Goal: Navigation & Orientation: Find specific page/section

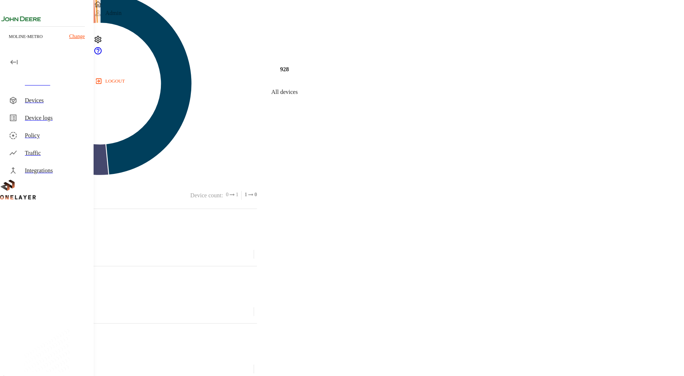
scroll to position [336, 0]
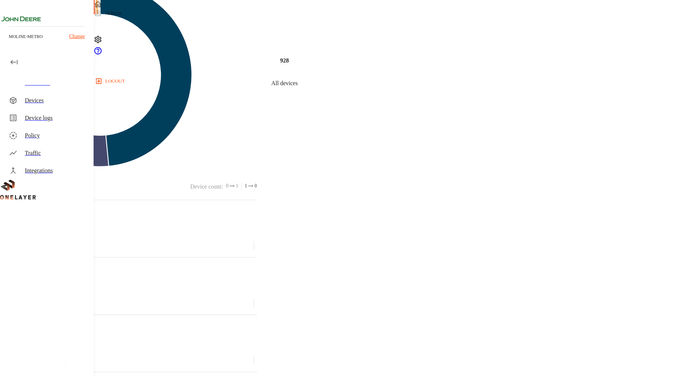
click at [49, 114] on div "Device logs" at bounding box center [56, 118] width 63 height 9
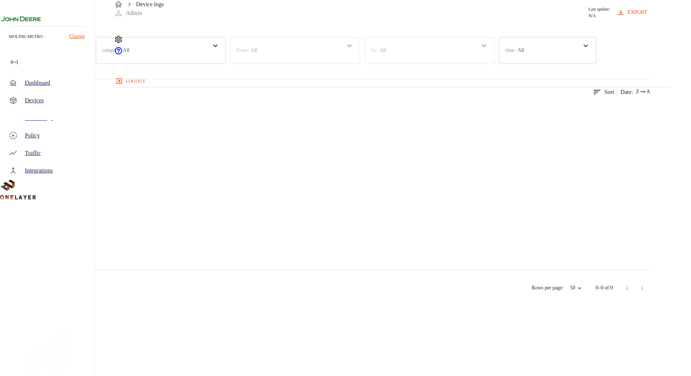
click at [57, 104] on div "Devices" at bounding box center [56, 100] width 63 height 9
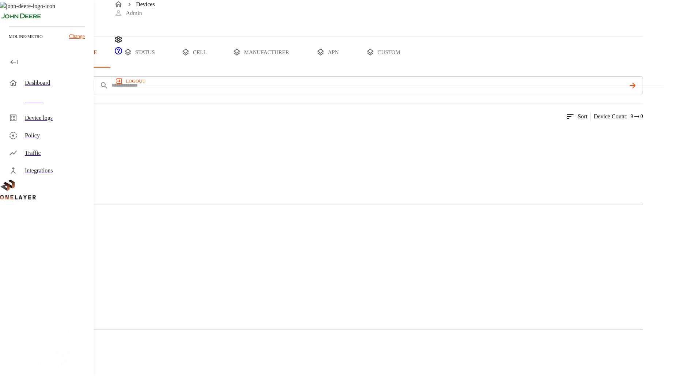
click at [57, 68] on button "all devices" at bounding box center [28, 52] width 57 height 31
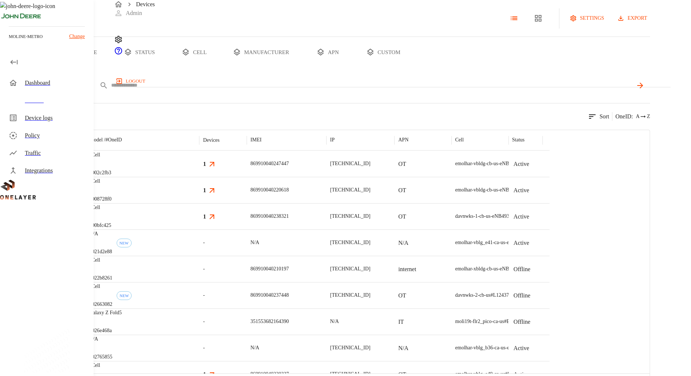
click at [196, 112] on body "Devices Admin logout moline-metro Change Dashboard Devices Device logs Policy T…" at bounding box center [345, 196] width 691 height 393
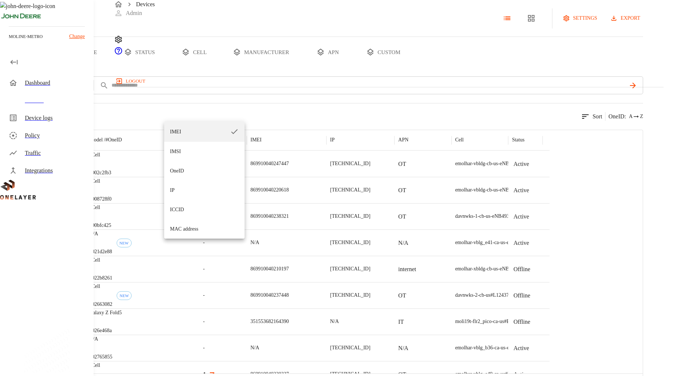
click at [197, 111] on div at bounding box center [345, 188] width 691 height 376
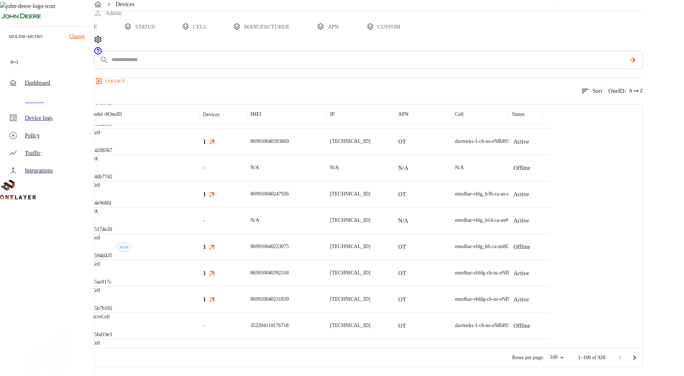
click at [49, 81] on div "Dashboard" at bounding box center [56, 83] width 63 height 9
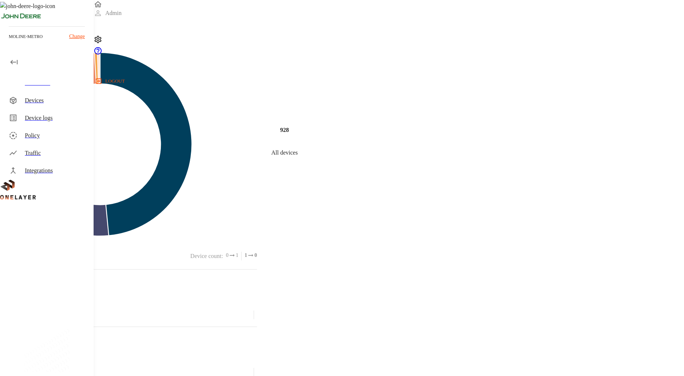
scroll to position [109, 0]
click at [41, 166] on div "Integrations" at bounding box center [48, 171] width 91 height 18
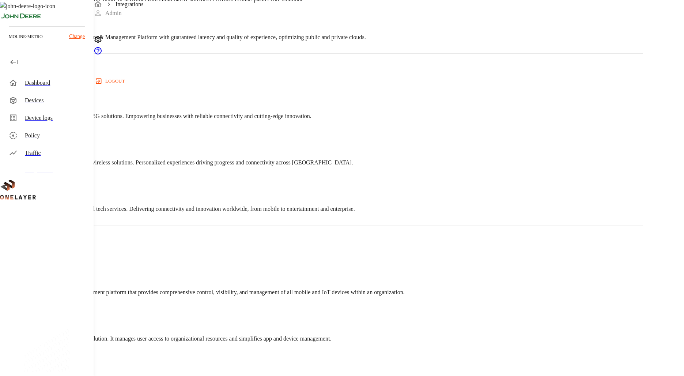
scroll to position [454, 0]
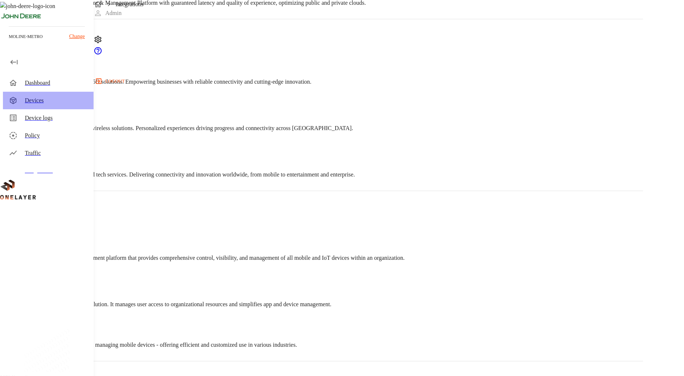
click at [34, 104] on div "Devices" at bounding box center [56, 100] width 63 height 9
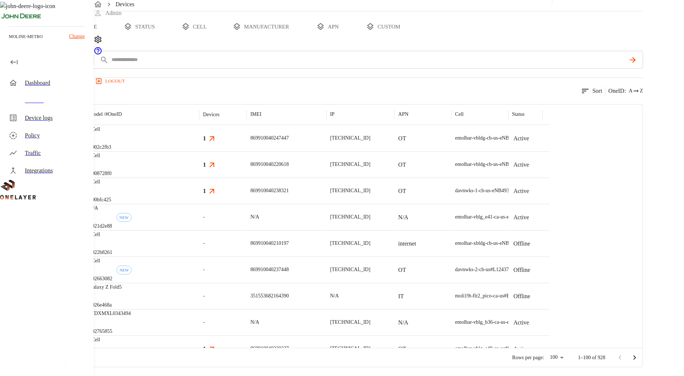
click at [412, 27] on button "custom" at bounding box center [383, 26] width 56 height 31
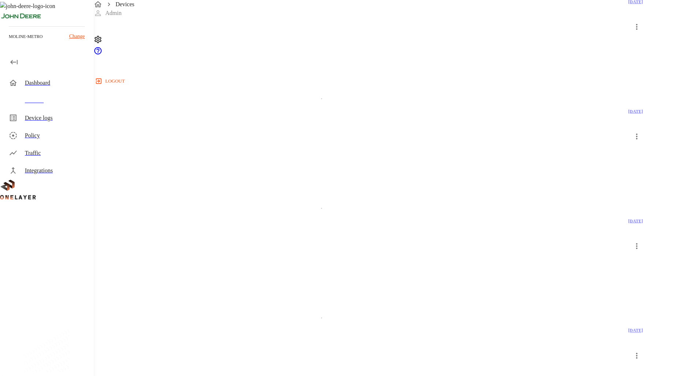
scroll to position [1164, 0]
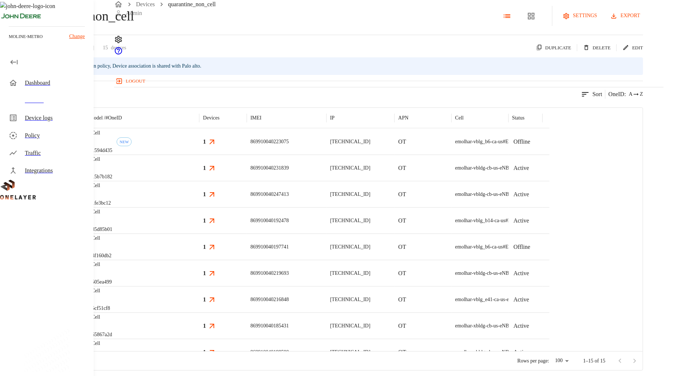
scroll to position [87, 0]
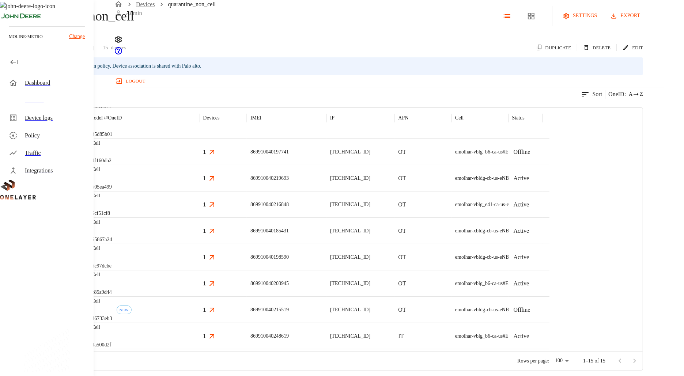
click at [147, 7] on link "Devices" at bounding box center [145, 4] width 19 height 6
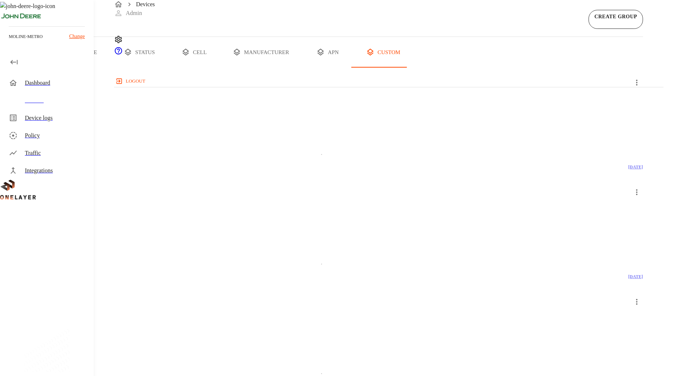
click at [57, 68] on button "all devices" at bounding box center [28, 52] width 57 height 31
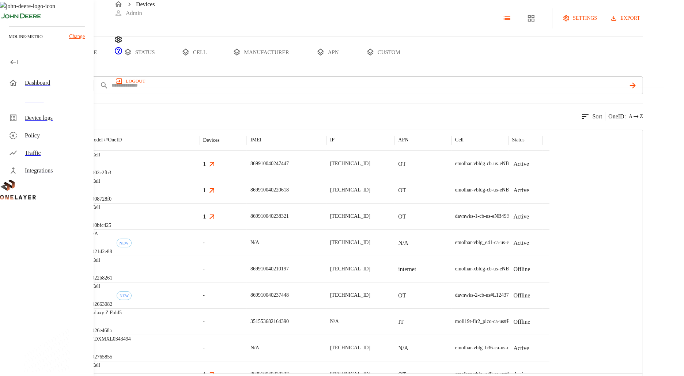
click at [111, 177] on p "#002c2fb3" at bounding box center [100, 172] width 22 height 7
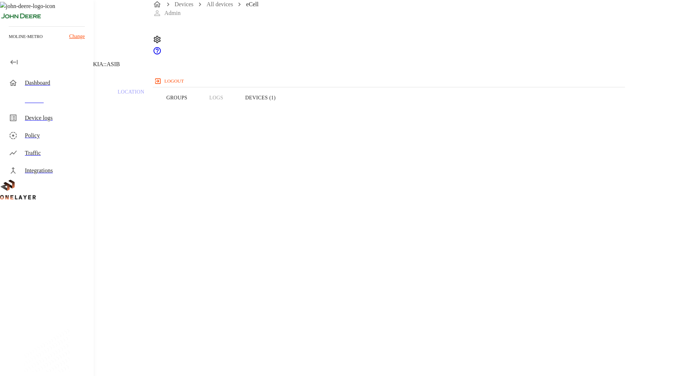
scroll to position [162, 0]
click at [170, 9] on div "Devices All devices eCell" at bounding box center [389, 4] width 591 height 9
click at [170, 7] on link "All devices" at bounding box center [161, 4] width 26 height 6
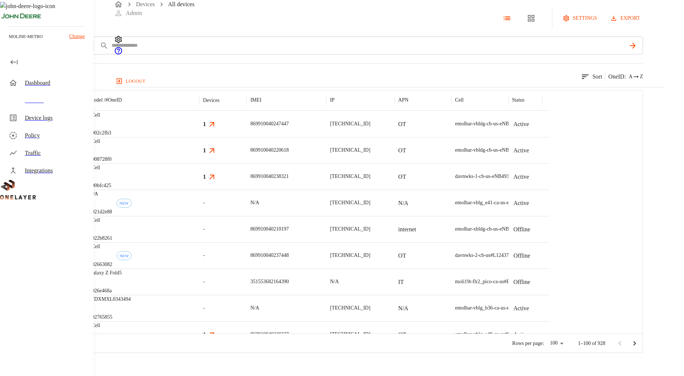
click at [199, 190] on div "eCell #00bfc425" at bounding box center [143, 177] width 114 height 26
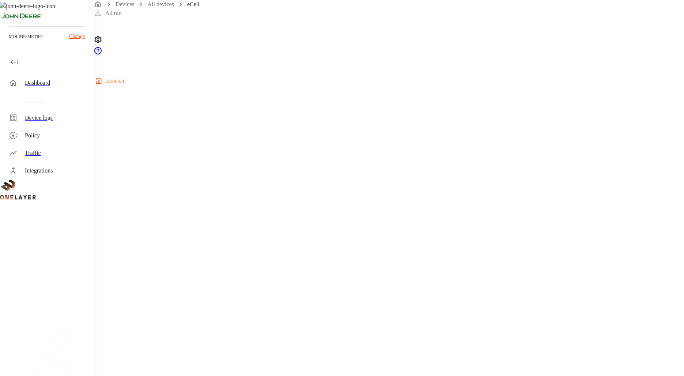
scroll to position [256, 0]
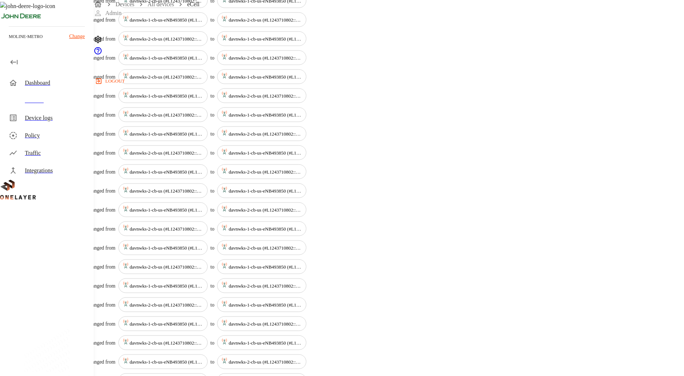
scroll to position [771, 0]
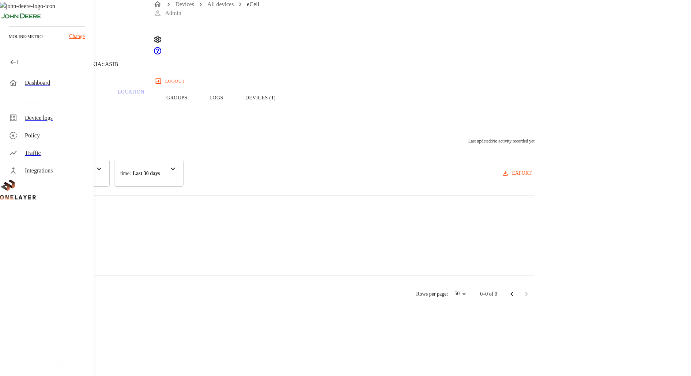
click at [287, 115] on button "Devices (1)" at bounding box center [260, 98] width 52 height 46
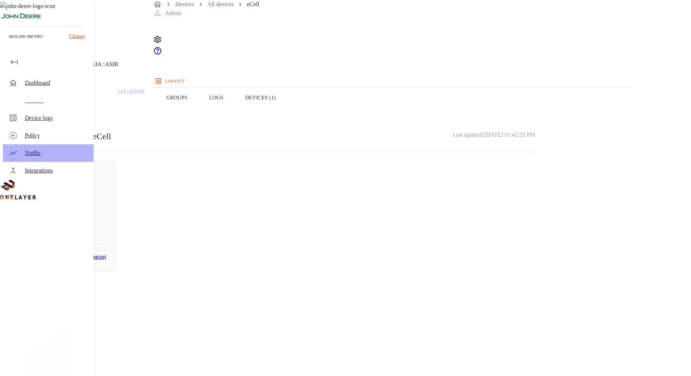
click at [44, 150] on div "Traffic" at bounding box center [56, 153] width 63 height 9
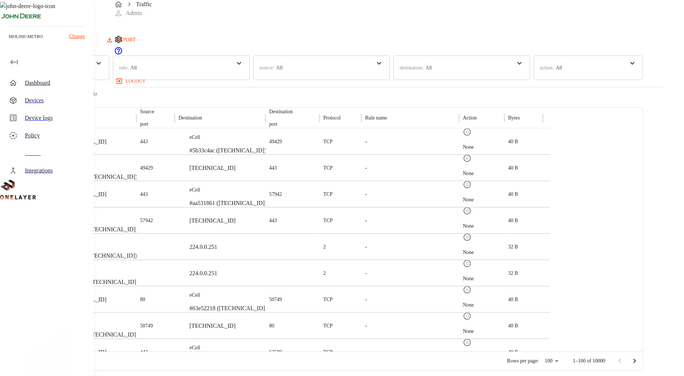
click at [331, 14] on div "Traffic Admin logout" at bounding box center [389, 43] width 550 height 87
